Goal: Check status: Check status

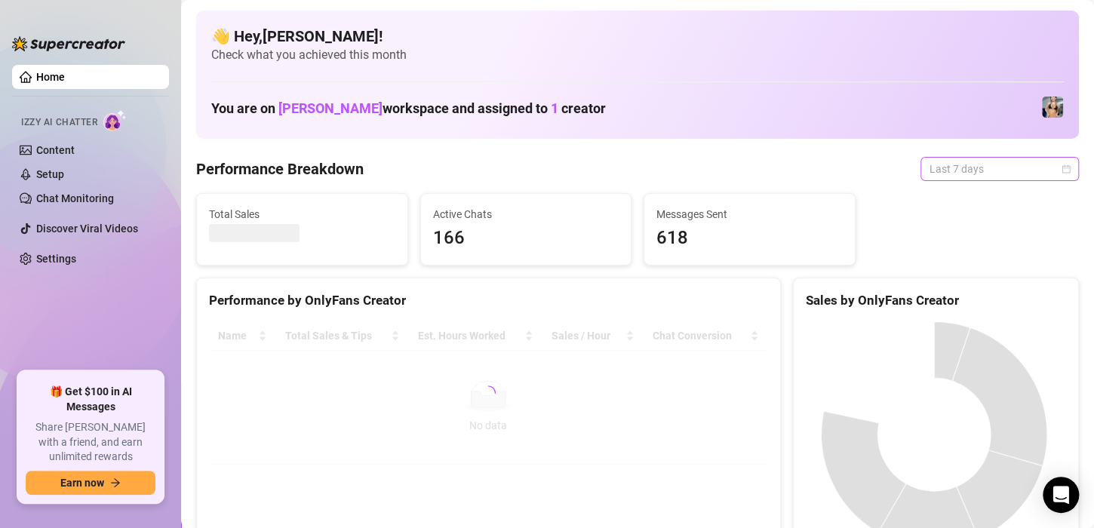
click at [965, 173] on span "Last 7 days" at bounding box center [999, 169] width 140 height 23
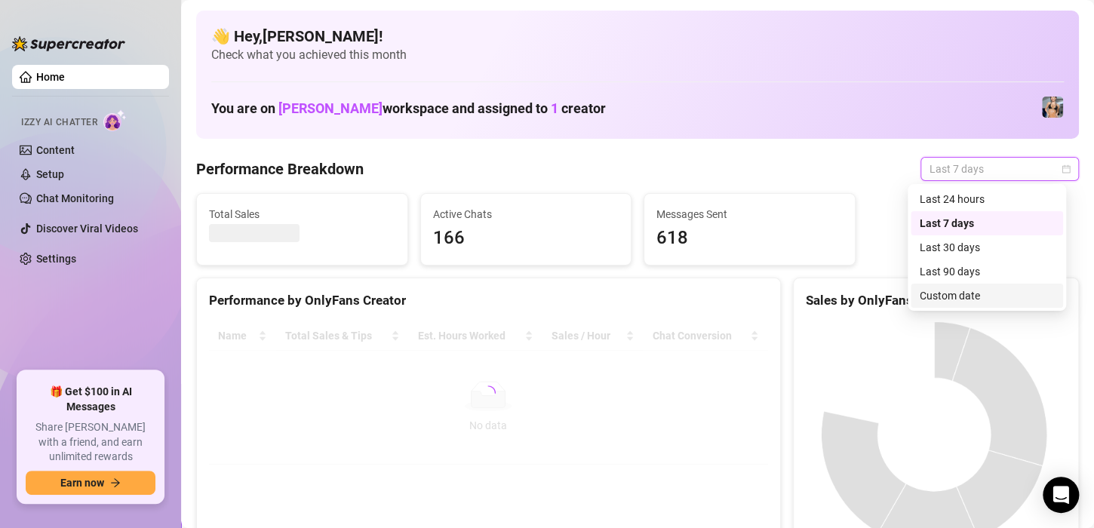
click at [951, 296] on div "Custom date" at bounding box center [987, 295] width 134 height 17
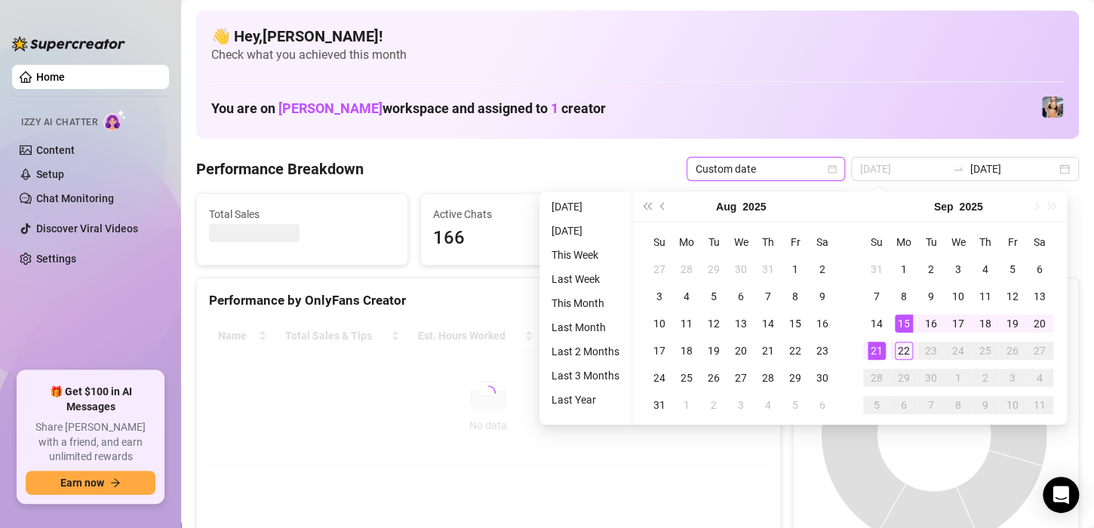
type input "2025-09-15"
click at [905, 324] on div "15" at bounding box center [904, 324] width 18 height 18
click at [905, 348] on div "22" at bounding box center [904, 351] width 18 height 18
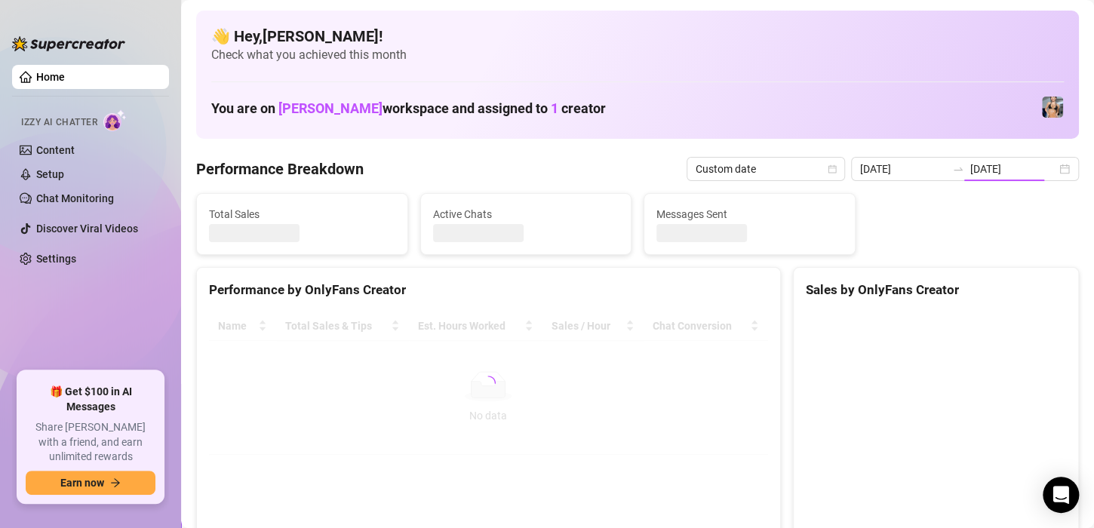
type input "2025-09-22"
type input "2025-09-14"
type input "2025-09-22"
